Goal: Entertainment & Leisure: Consume media (video, audio)

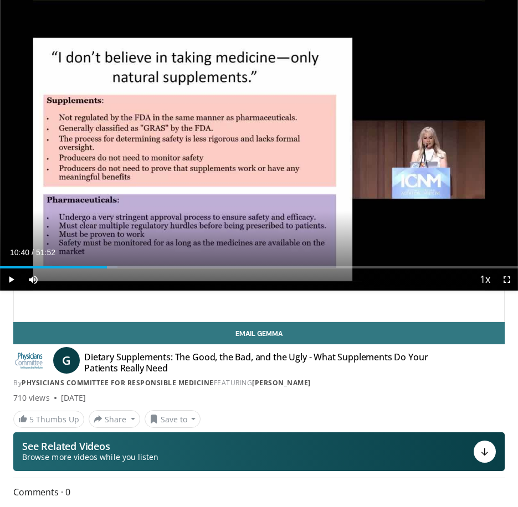
scroll to position [459, 0]
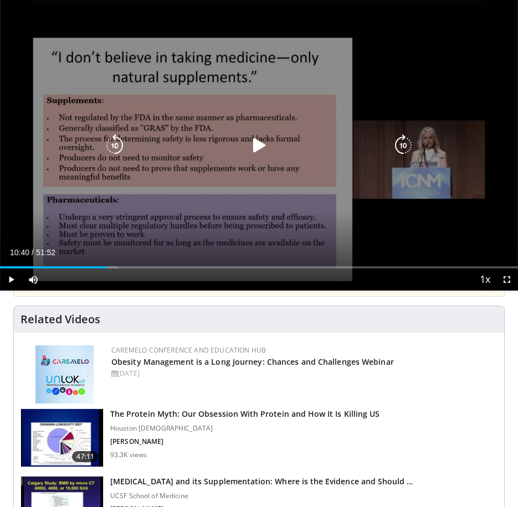
click at [249, 173] on div "10 seconds Tap to unmute" at bounding box center [259, 145] width 518 height 291
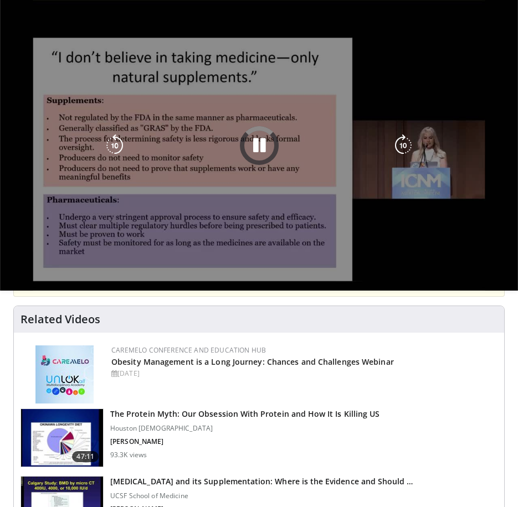
drag, startPoint x: 468, startPoint y: 334, endPoint x: 457, endPoint y: 290, distance: 46.2
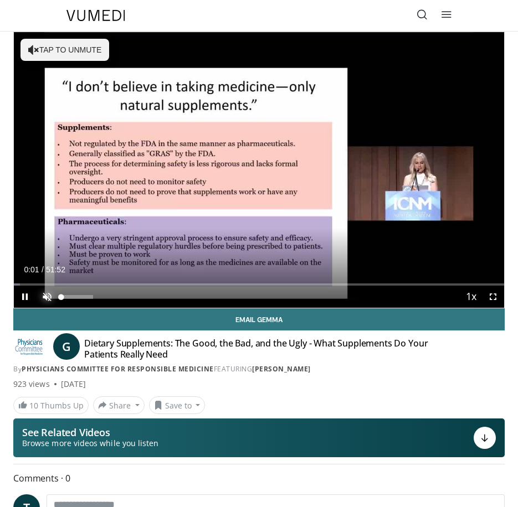
click at [50, 295] on span "Video Player" at bounding box center [47, 297] width 22 height 22
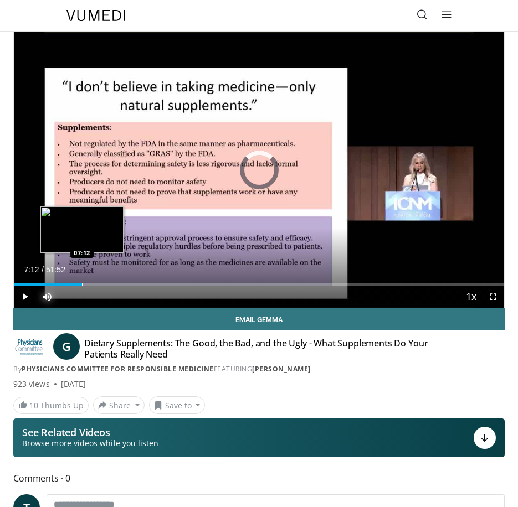
click at [82, 281] on div "Loaded : 1.28% 00:02 07:12" at bounding box center [259, 280] width 490 height 11
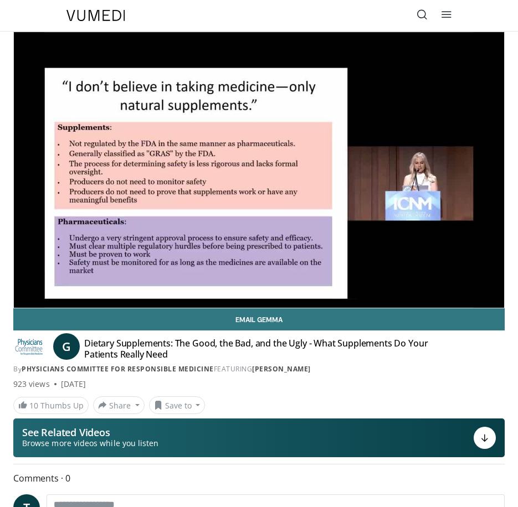
click at [143, 340] on h4 "Dietary Supplements: The Good, the Bad, and the Ugly - What Supplements Do Your…" at bounding box center [258, 349] width 349 height 22
click at [469, 355] on div "G Dietary Supplements: The Good, the Bad, and the Ugly - What Supplements Do Yo…" at bounding box center [258, 356] width 491 height 37
click at [347, 402] on div "10 Thumbs Up Share Dietary Supplements: The ... × Enter one or more e-mail addr…" at bounding box center [259, 405] width 508 height 18
click at [204, 345] on h4 "Dietary Supplements: The Good, the Bad, and the Ugly - What Supplements Do Your…" at bounding box center [258, 349] width 349 height 22
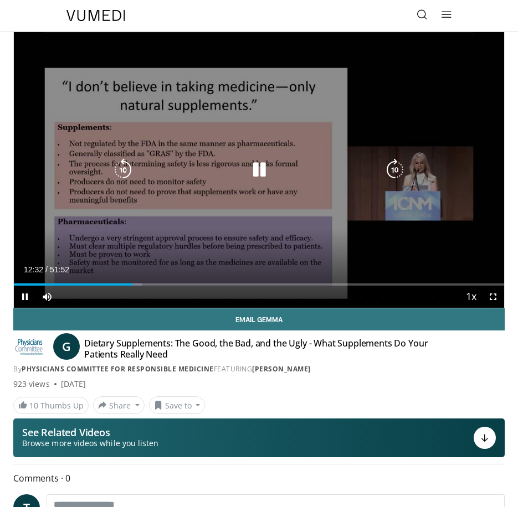
drag, startPoint x: 255, startPoint y: 164, endPoint x: 237, endPoint y: 164, distance: 18.3
click at [253, 164] on icon "Video Player" at bounding box center [259, 170] width 22 height 22
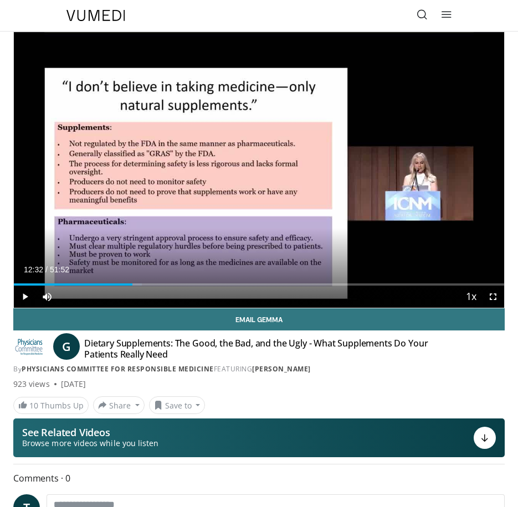
drag, startPoint x: 464, startPoint y: 402, endPoint x: 465, endPoint y: 393, distance: 9.4
click at [465, 397] on div "10 Thumbs Up Share Dietary Supplements: The ... × Enter one or more e-mail addr…" at bounding box center [259, 405] width 508 height 18
